Goal: Transaction & Acquisition: Purchase product/service

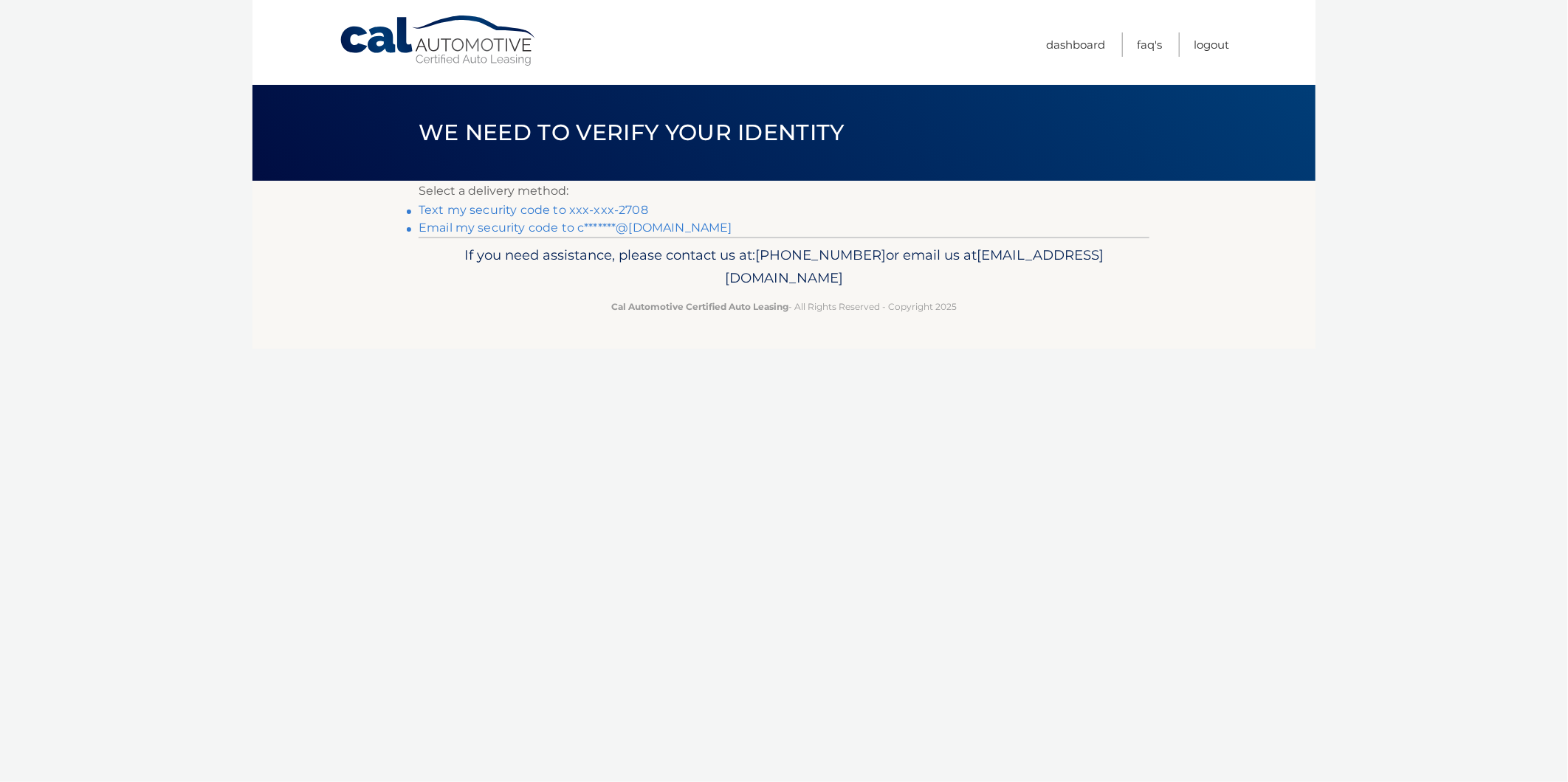
click at [540, 203] on link "Text my security code to xxx-xxx-2708" at bounding box center [533, 210] width 230 height 14
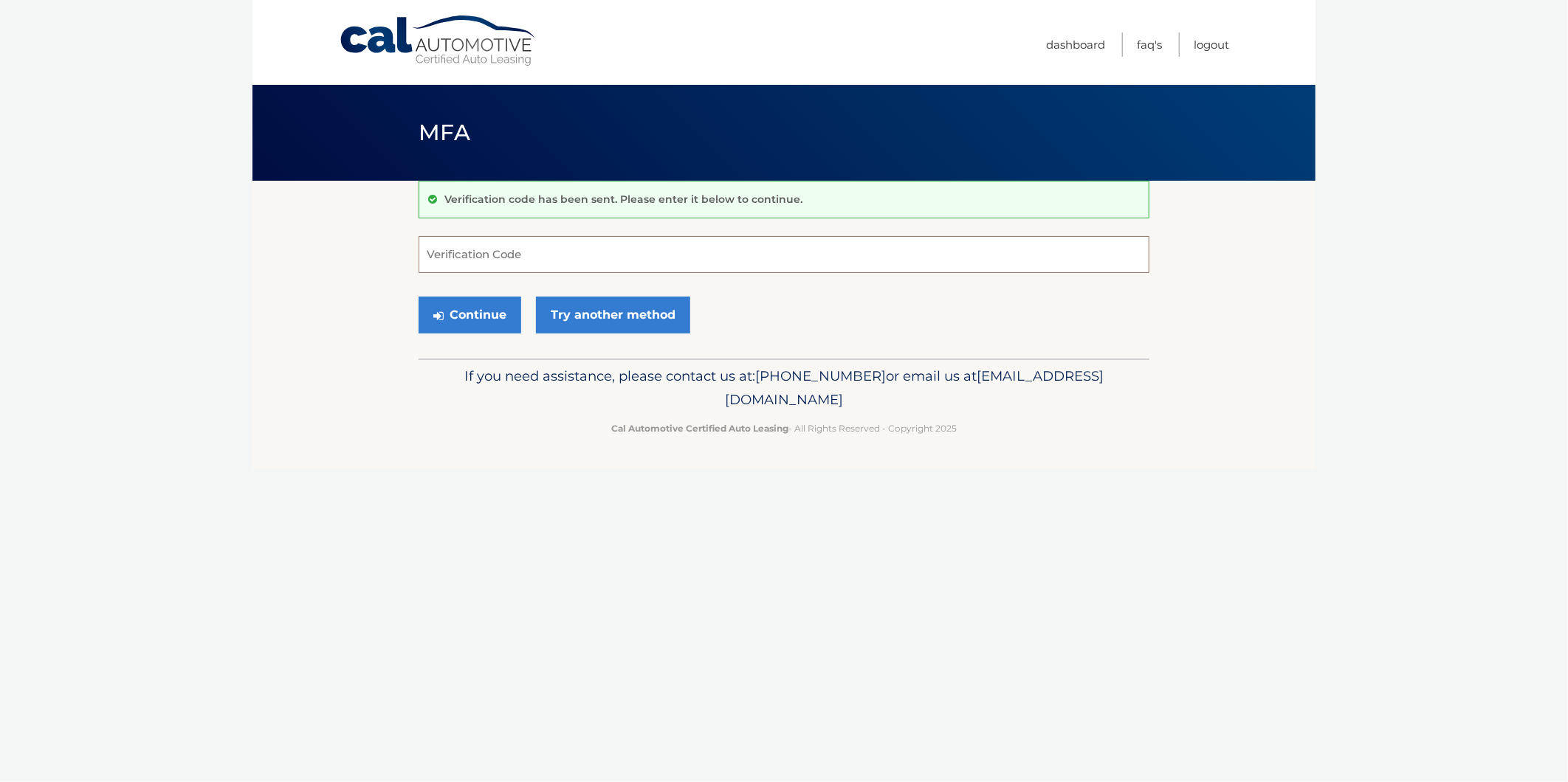
click at [504, 248] on input "Verification Code" at bounding box center [783, 255] width 731 height 37
click at [460, 248] on input "Verification Code" at bounding box center [783, 255] width 731 height 37
type input "333034"
click at [472, 297] on button "Continue" at bounding box center [469, 315] width 102 height 37
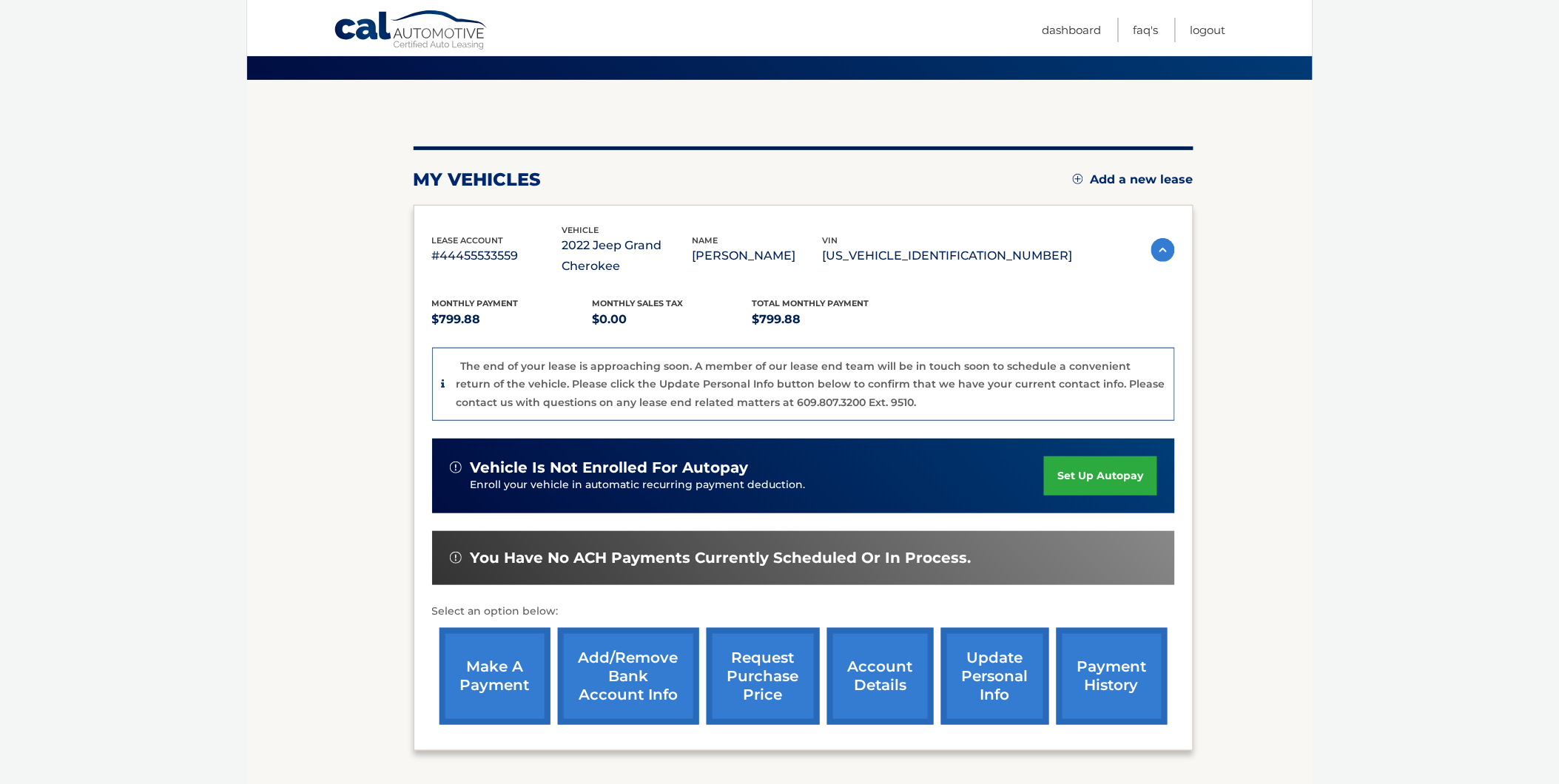
scroll to position [219, 0]
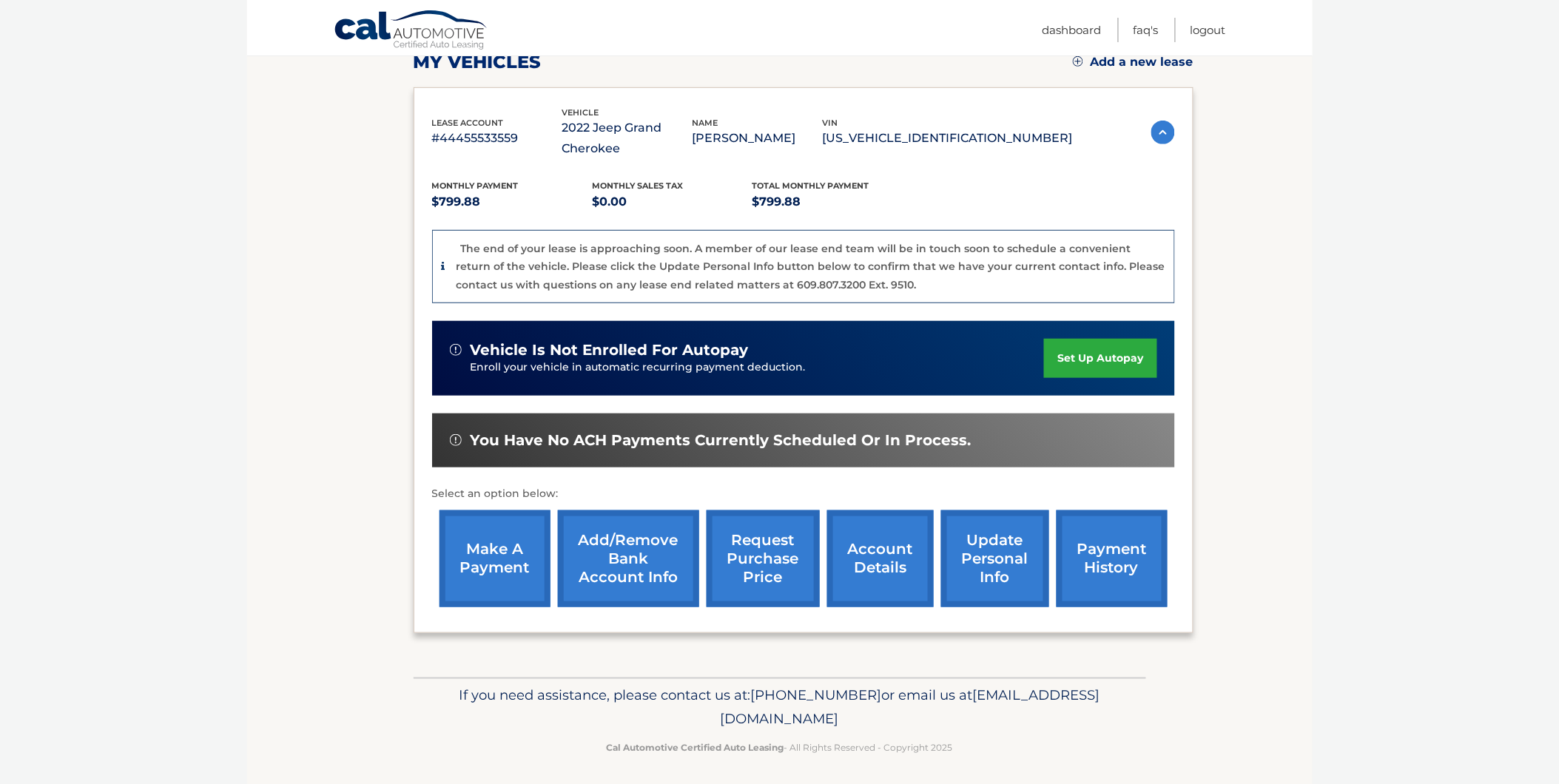
click at [512, 561] on link "make a payment" at bounding box center [495, 559] width 111 height 97
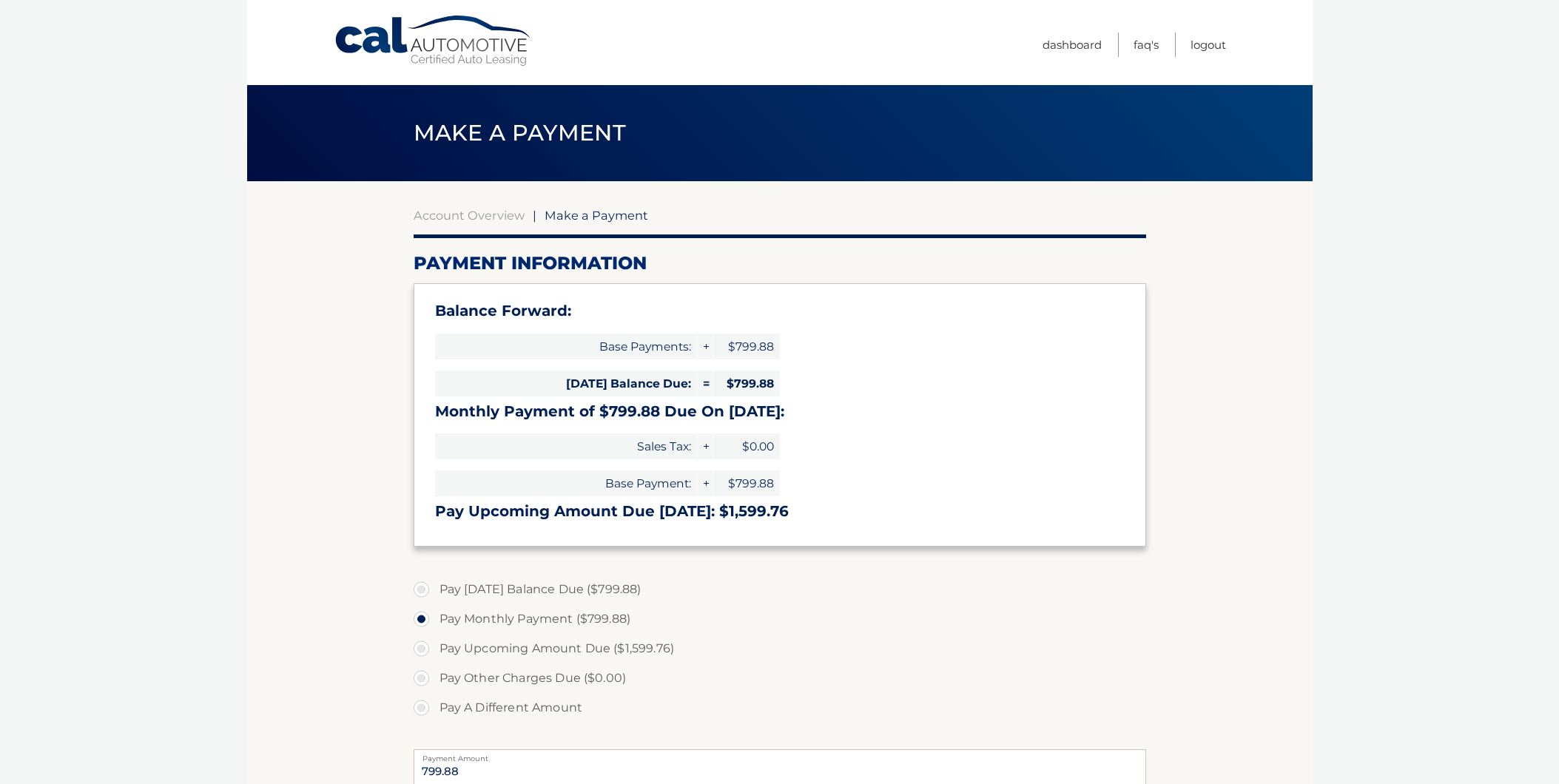
select select "YmFiNzk0ZmUtMGIwNS00MjZkLTkzZTUtZWE1YjVhYTVmYmVj"
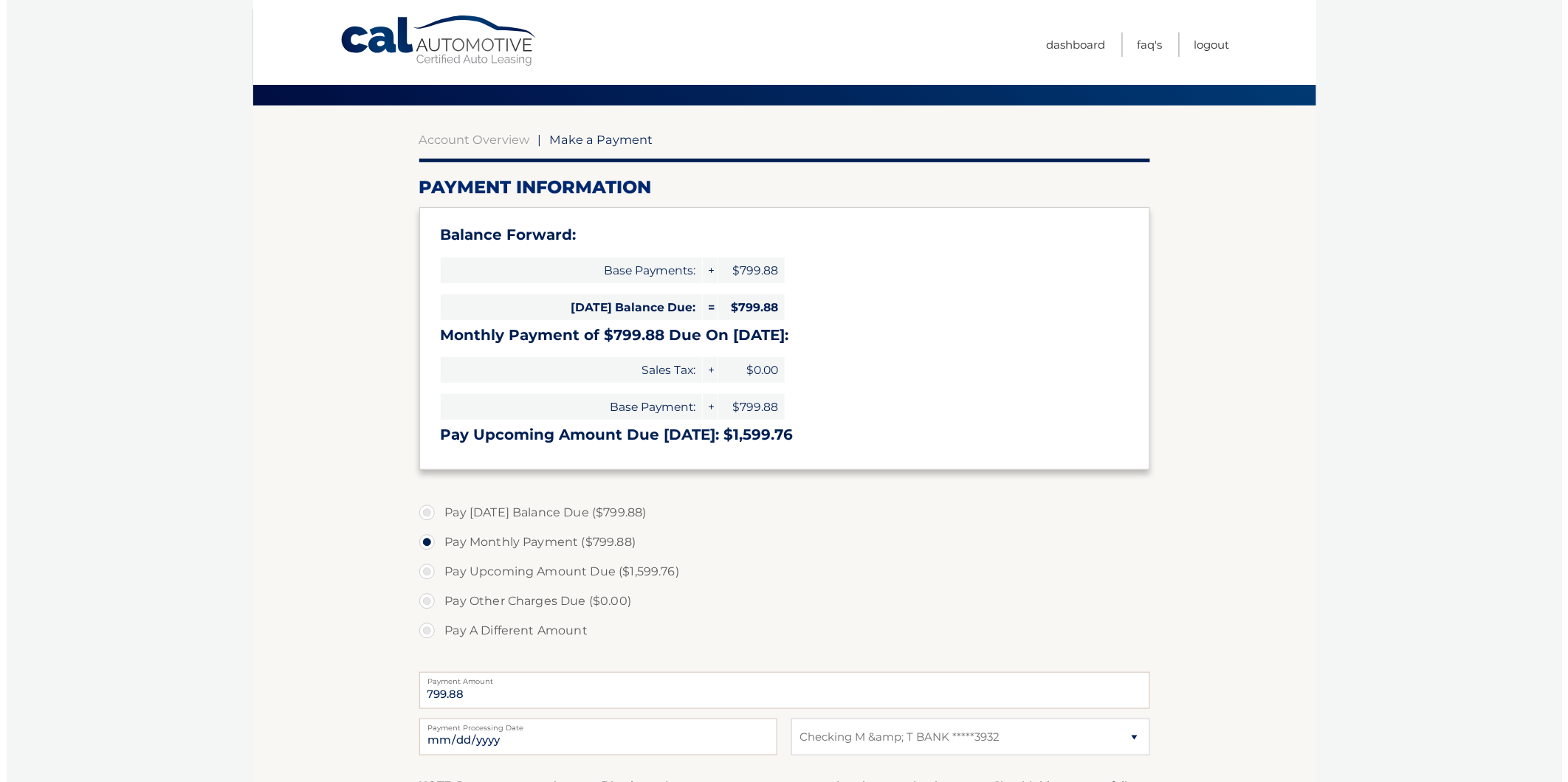
scroll to position [224, 0]
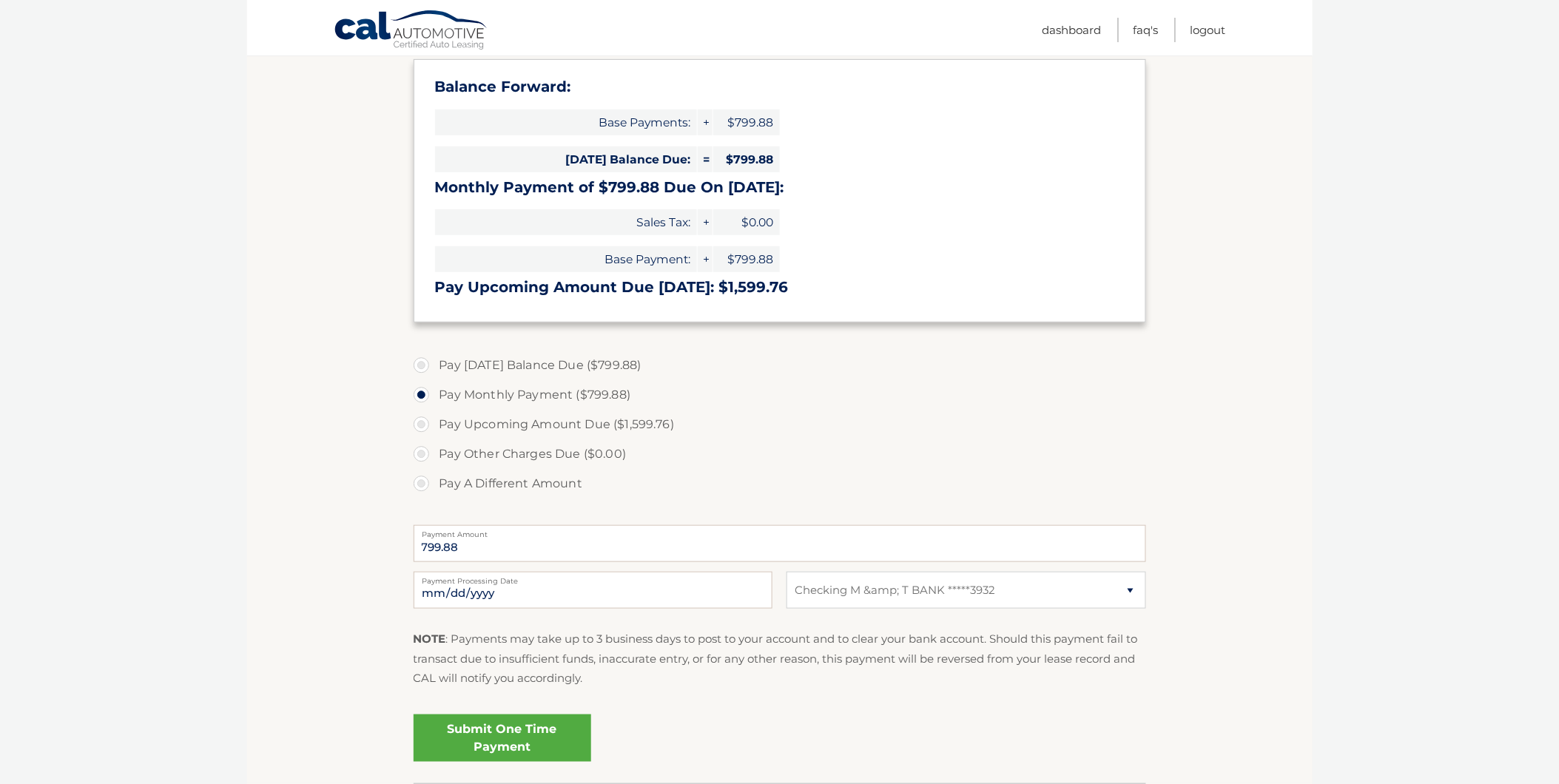
click at [464, 715] on link "Submit One Time Payment" at bounding box center [503, 738] width 178 height 47
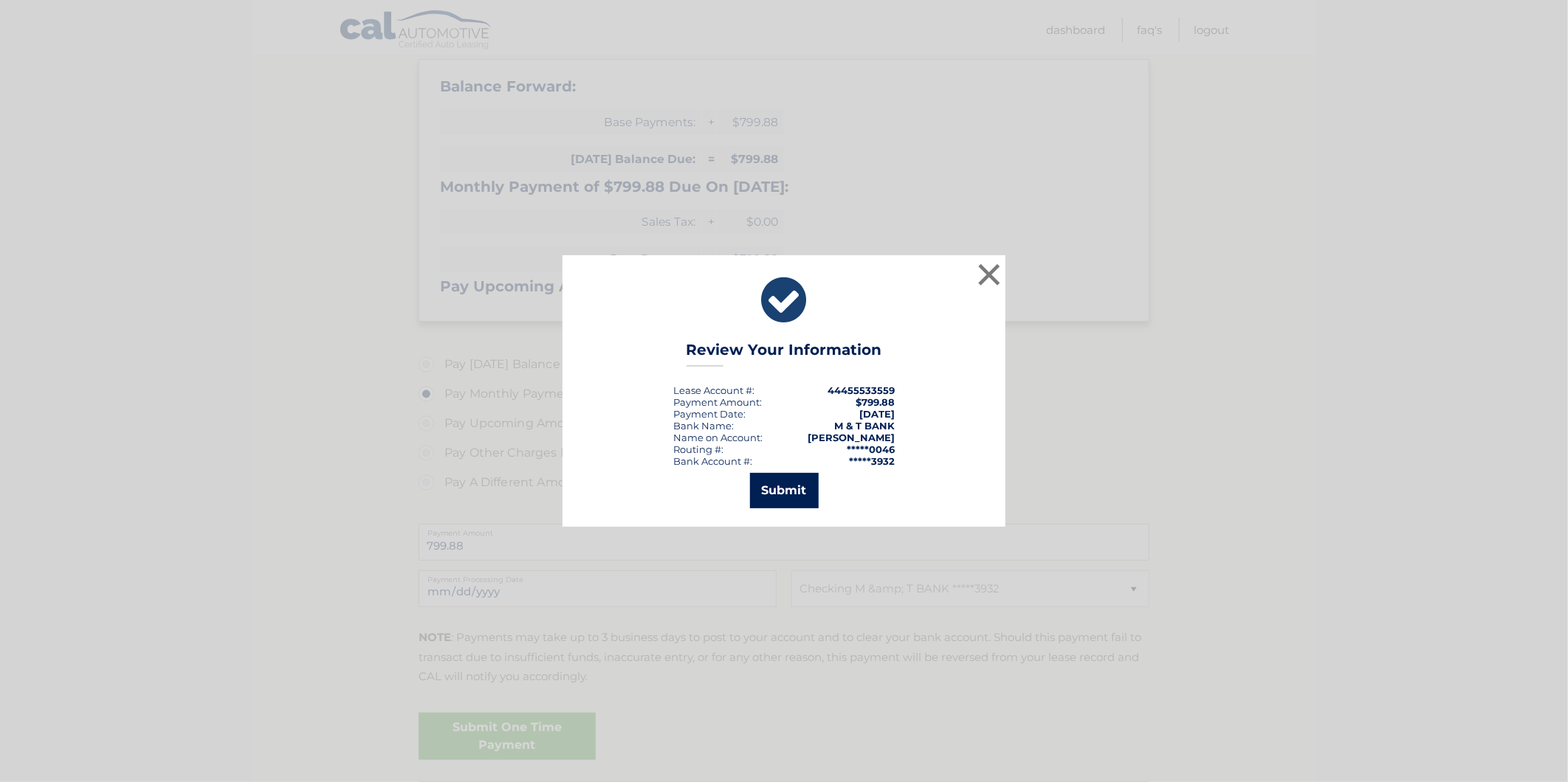
click at [776, 482] on button "Submit" at bounding box center [785, 490] width 69 height 35
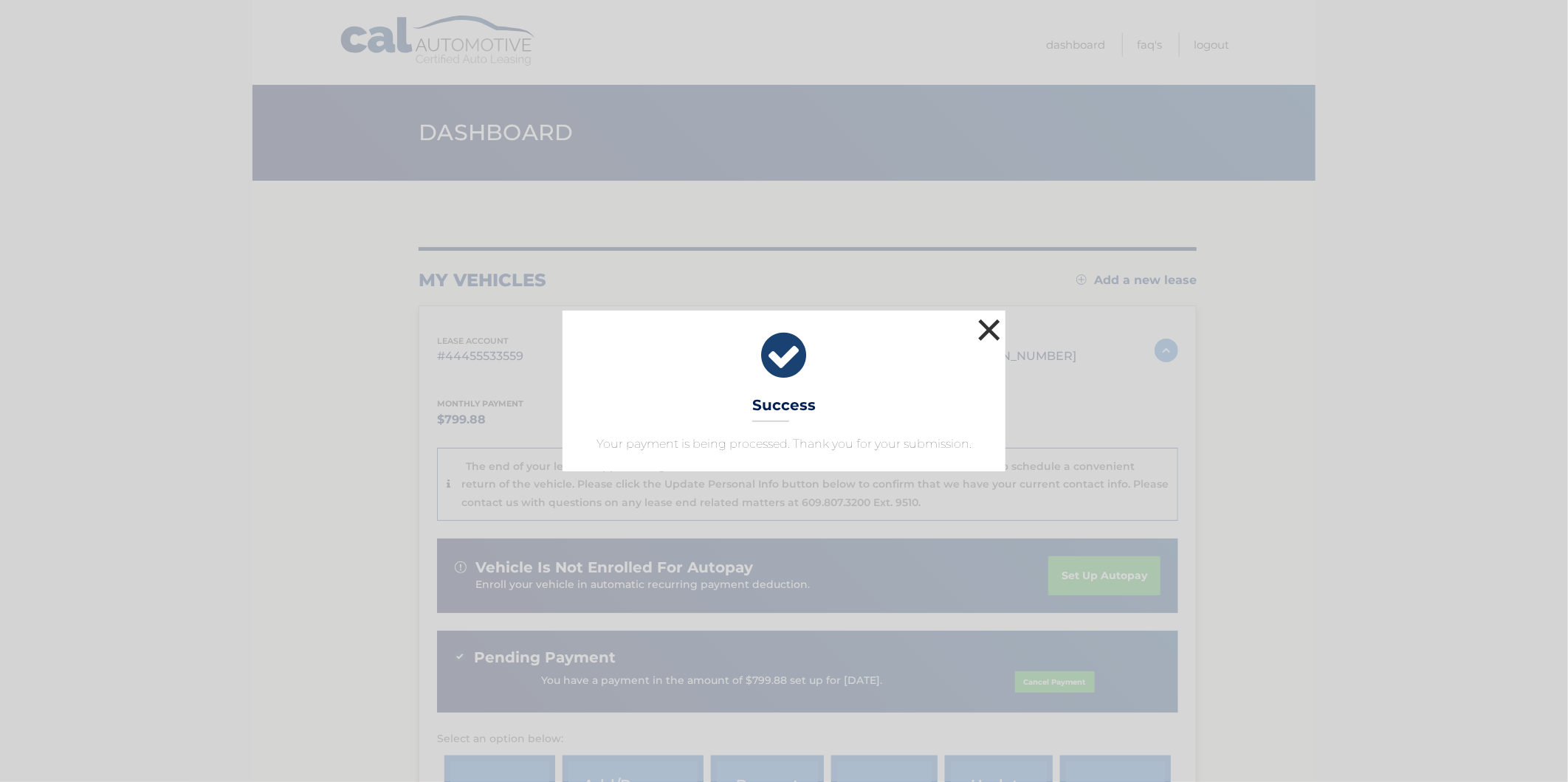
click at [985, 336] on button "×" at bounding box center [989, 329] width 29 height 29
